Goal: Task Accomplishment & Management: Use online tool/utility

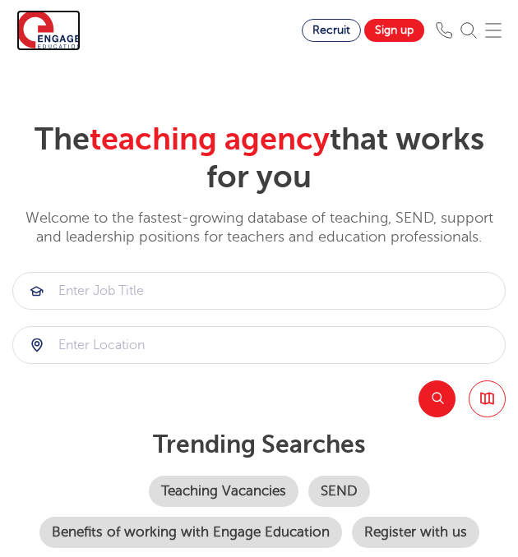
drag, startPoint x: 0, startPoint y: 0, endPoint x: 58, endPoint y: 39, distance: 70.0
click at [58, 39] on img at bounding box center [48, 30] width 64 height 41
click at [498, 35] on img at bounding box center [493, 30] width 16 height 16
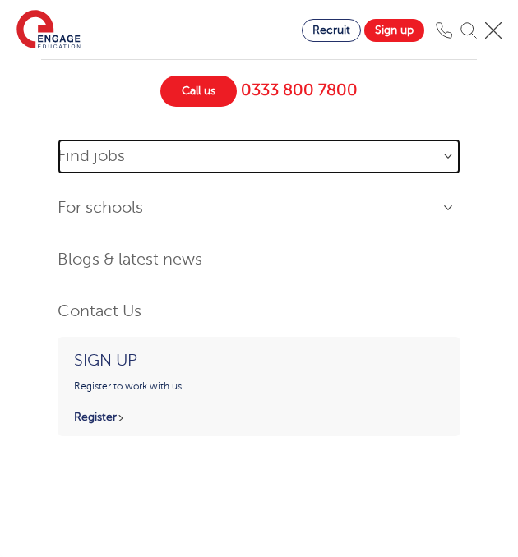
click at [68, 163] on link "Find jobs" at bounding box center [259, 156] width 403 height 35
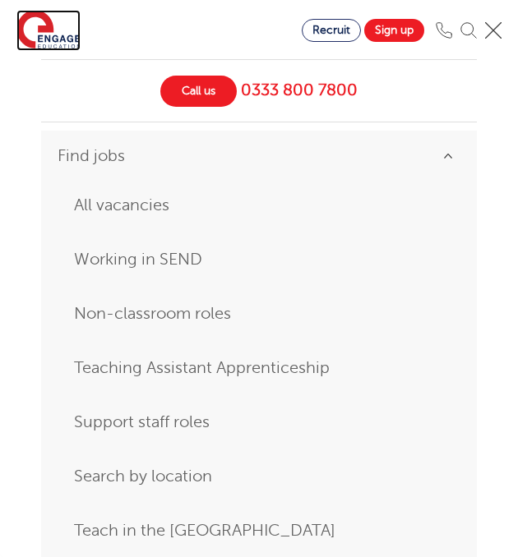
click at [50, 29] on img at bounding box center [48, 30] width 64 height 41
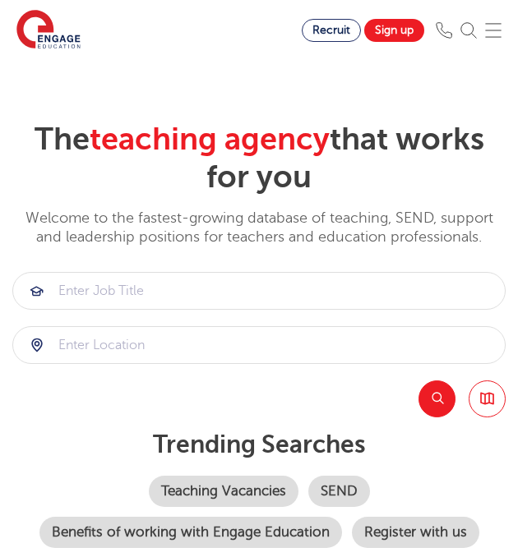
click at [494, 27] on img at bounding box center [493, 30] width 16 height 16
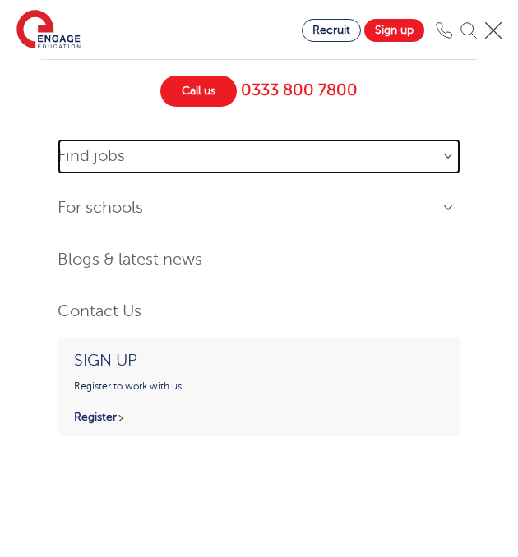
click at [112, 163] on link "Find jobs" at bounding box center [259, 156] width 403 height 35
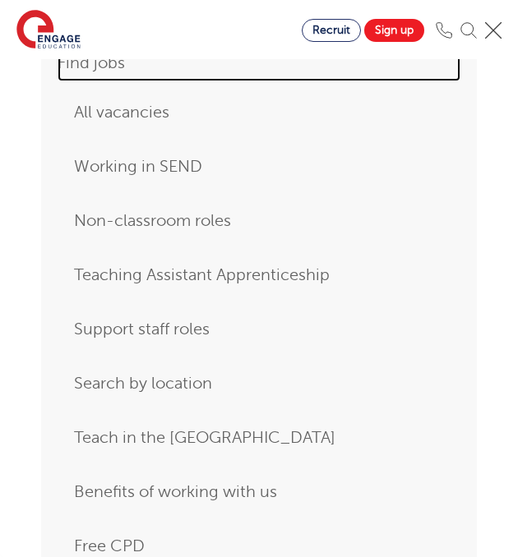
scroll to position [94, 0]
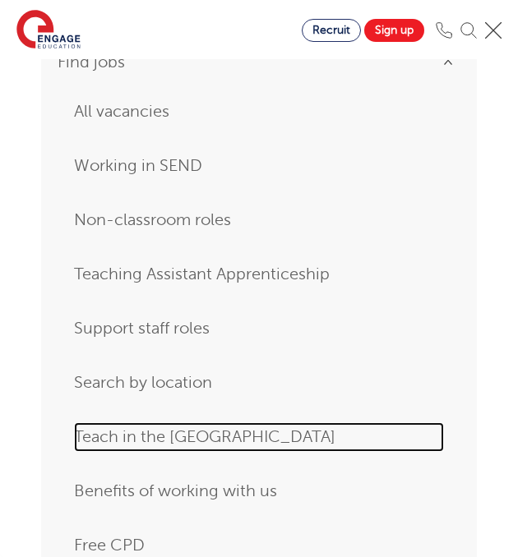
click at [113, 432] on link "Teach in the [GEOGRAPHIC_DATA]" at bounding box center [259, 438] width 370 height 30
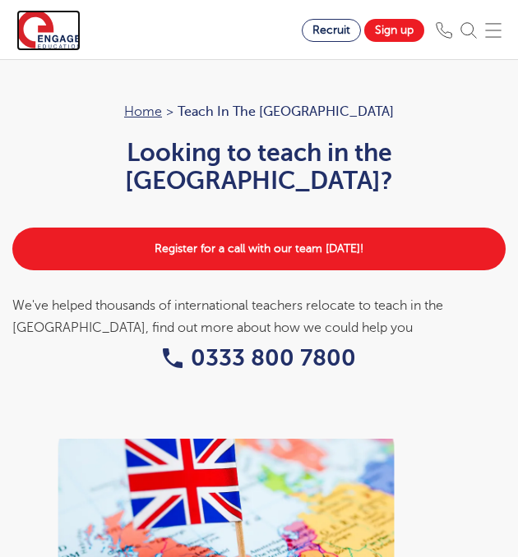
click at [51, 22] on img at bounding box center [48, 30] width 64 height 41
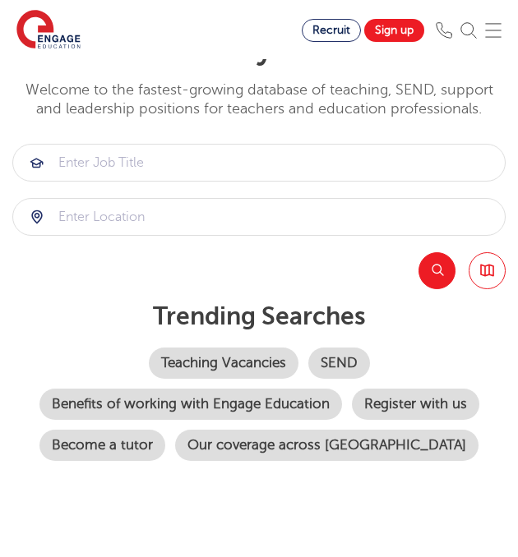
scroll to position [126, 0]
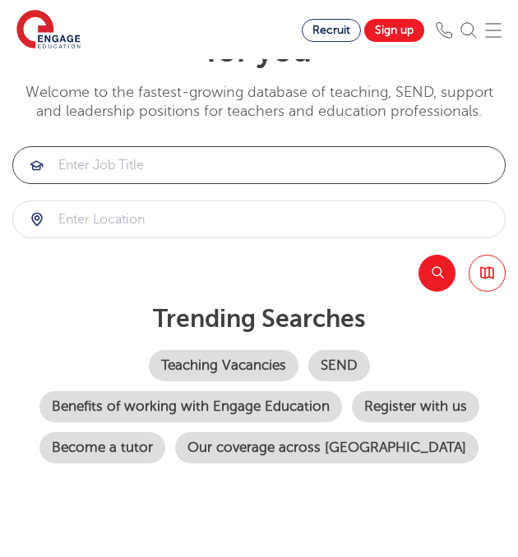
click at [192, 160] on input "search" at bounding box center [259, 165] width 492 height 36
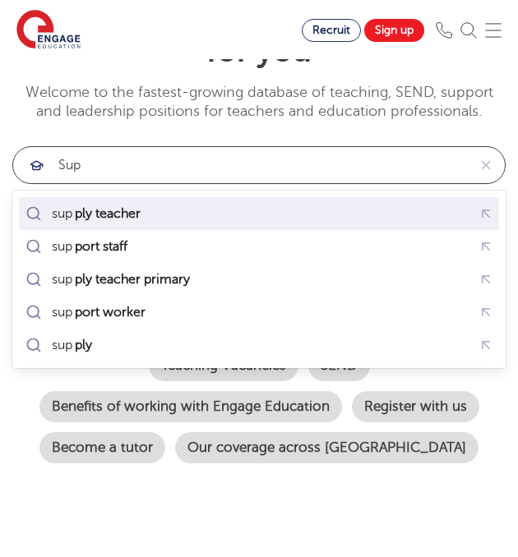
click at [173, 219] on div "sup ply teacher" at bounding box center [258, 213] width 473 height 25
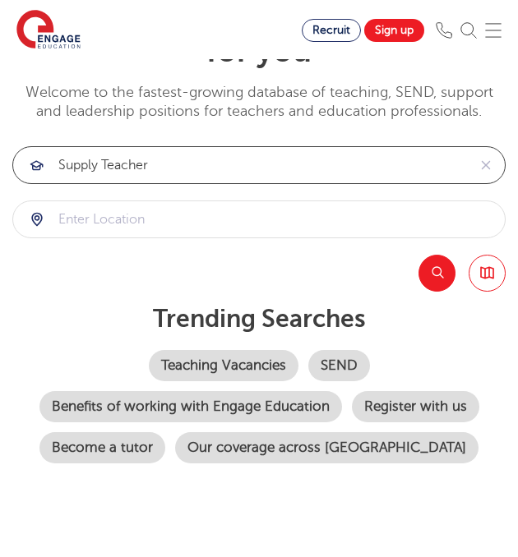
type input "supply teacher"
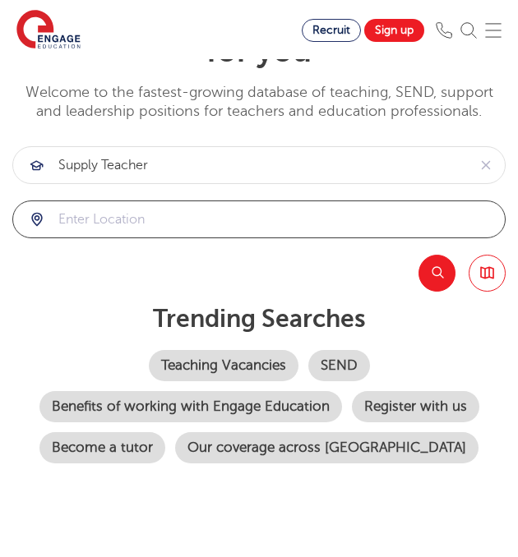
click at [166, 209] on input "search" at bounding box center [259, 219] width 492 height 36
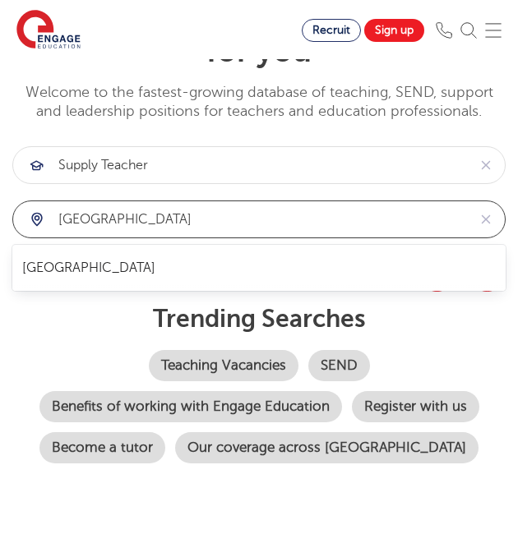
type input "[GEOGRAPHIC_DATA]"
click button "Submit" at bounding box center [0, 0] width 0 height 0
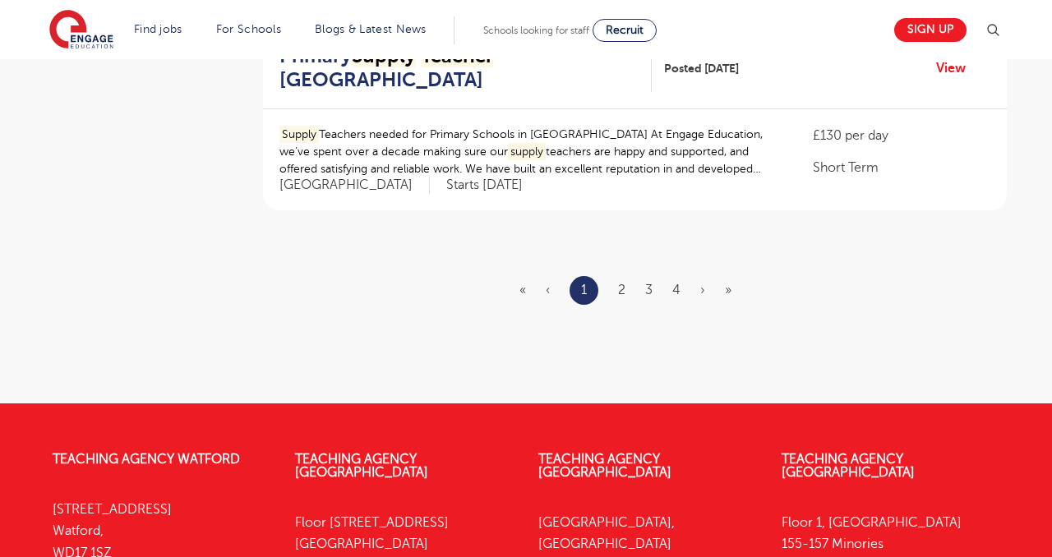
scroll to position [2069, 0]
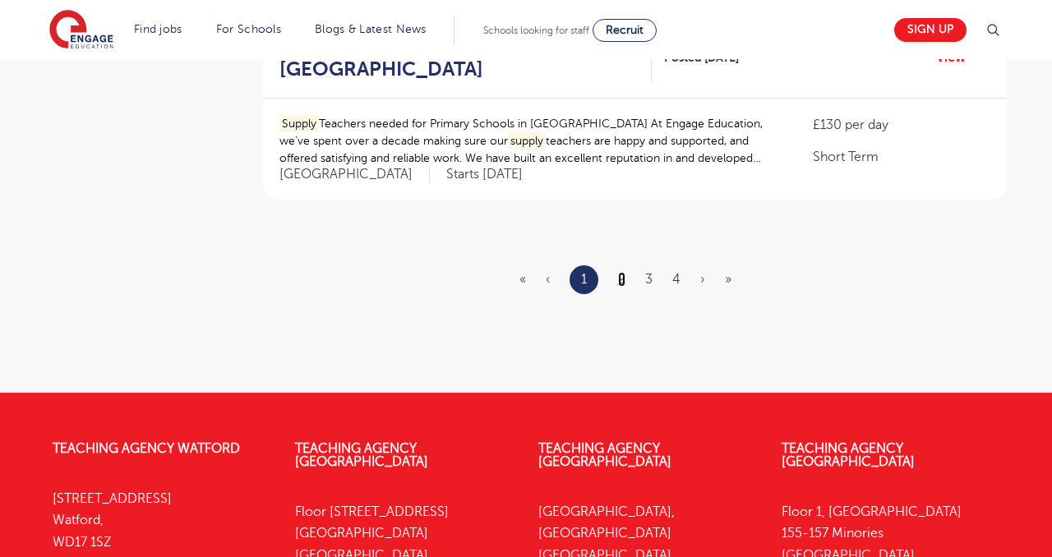
click at [517, 283] on link "2" at bounding box center [621, 279] width 7 height 15
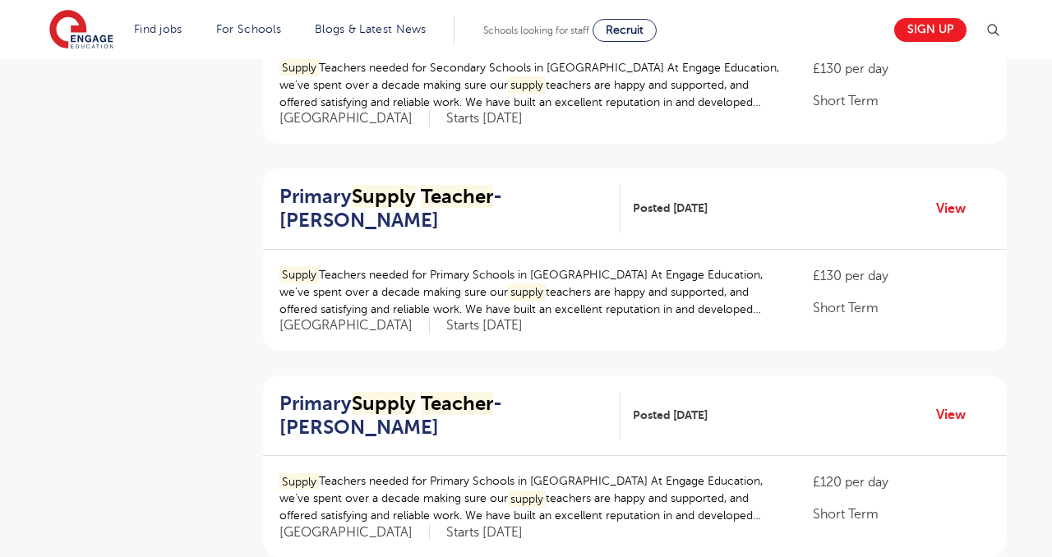
scroll to position [1472, 0]
